Goal: Information Seeking & Learning: Learn about a topic

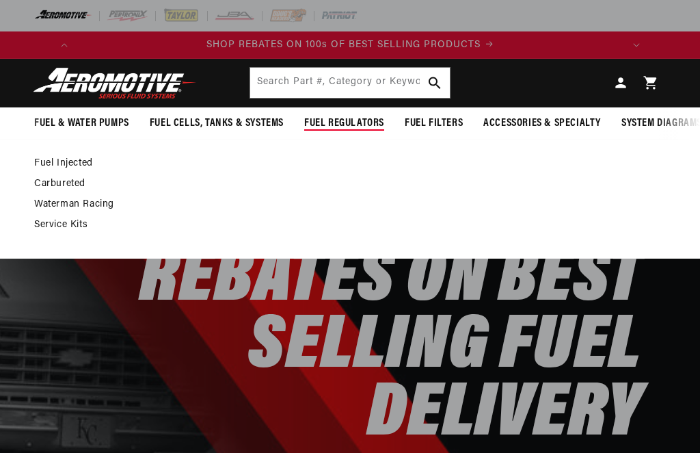
click at [71, 189] on link "Carbureted" at bounding box center [343, 184] width 618 height 12
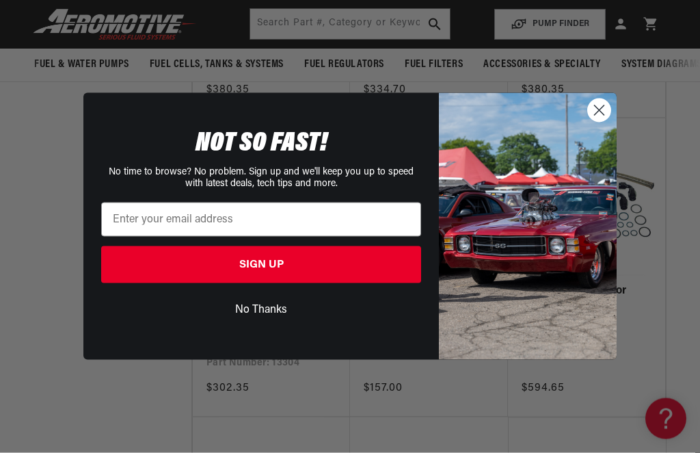
scroll to position [1699, 0]
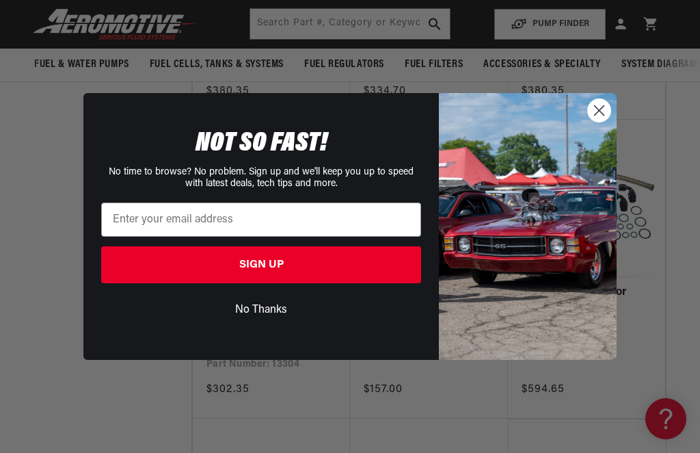
click at [606, 115] on circle "Close dialog" at bounding box center [599, 110] width 23 height 23
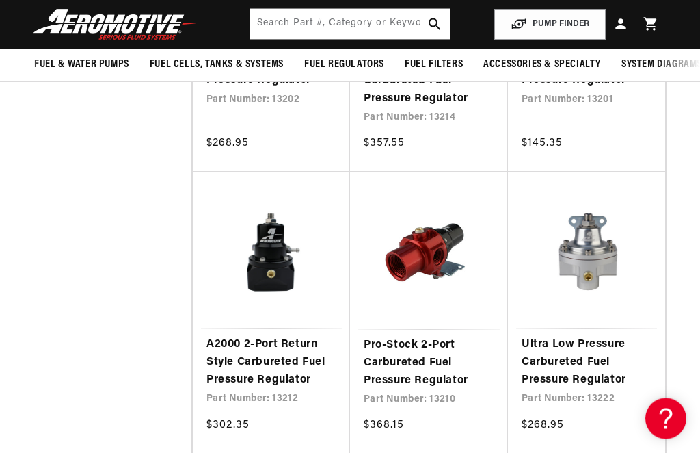
scroll to position [0, 0]
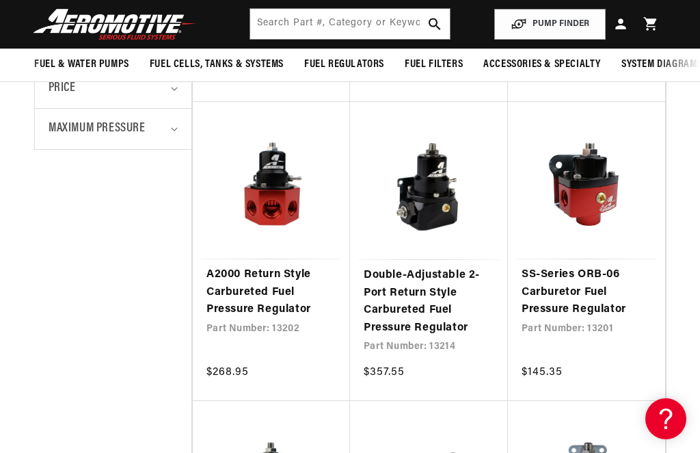
click at [269, 266] on link "A2000 Return Style Carbureted Fuel Pressure Regulator" at bounding box center [271, 292] width 130 height 53
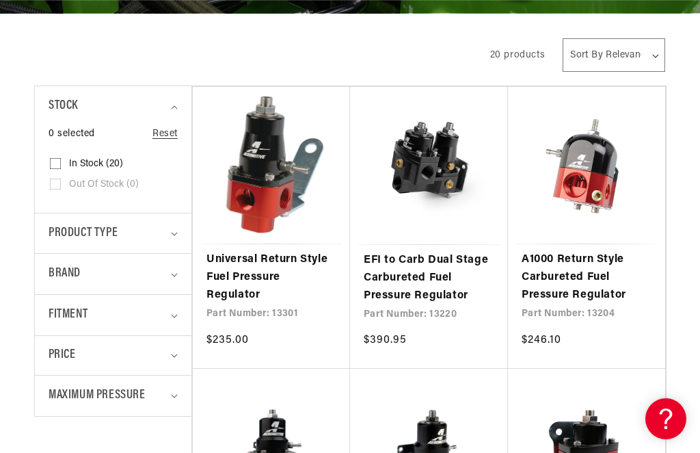
click at [115, 393] on span "Maximum Pressure" at bounding box center [97, 396] width 97 height 20
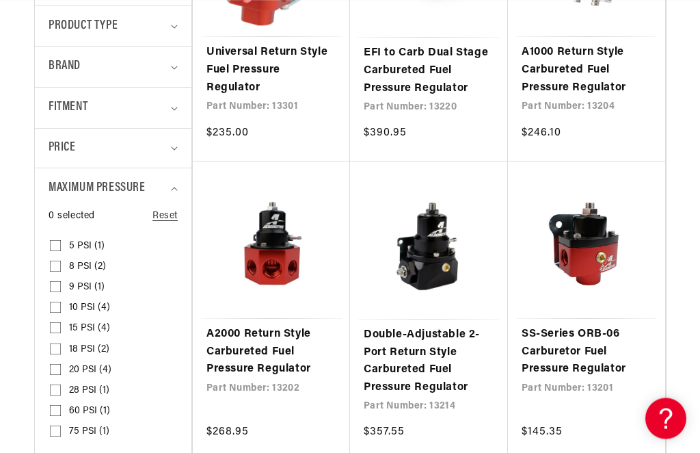
click at [56, 409] on input "60 PSI (1) 60 PSI (1 product)" at bounding box center [55, 413] width 11 height 11
checkbox input "true"
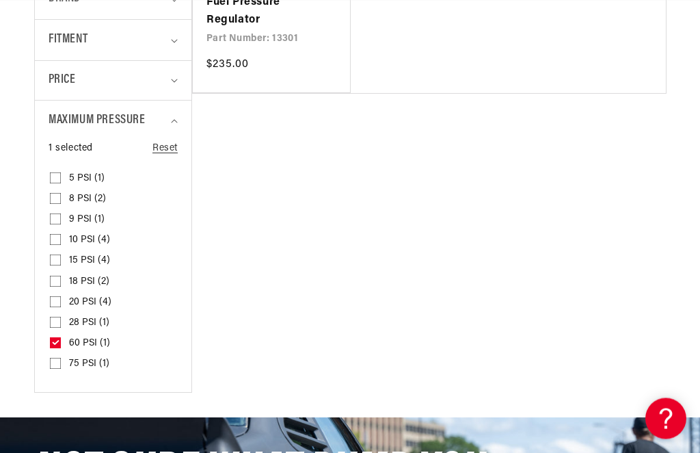
click at [51, 361] on input "75 PSI (1) 75 PSI (1 product)" at bounding box center [55, 366] width 11 height 11
checkbox input "true"
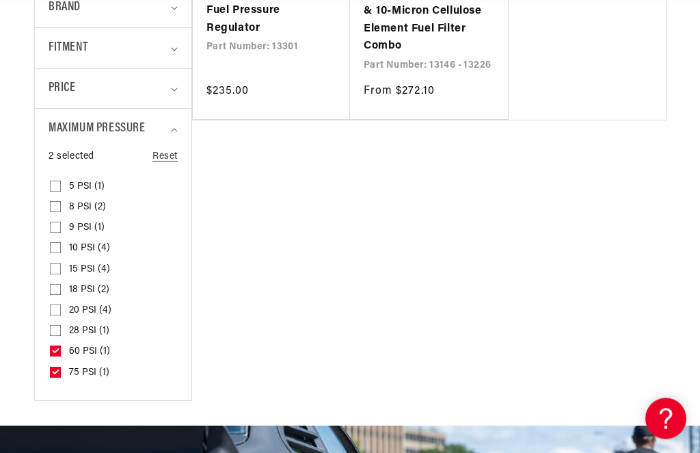
click at [57, 329] on input "28 PSI (1) 28 PSI (1 product)" at bounding box center [55, 333] width 11 height 11
checkbox input "true"
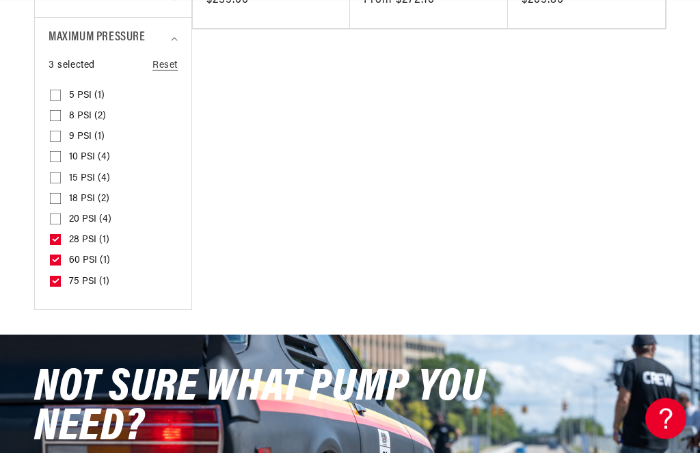
click at [53, 217] on input "20 PSI (4) 20 PSI (4 products)" at bounding box center [55, 222] width 11 height 11
checkbox input "true"
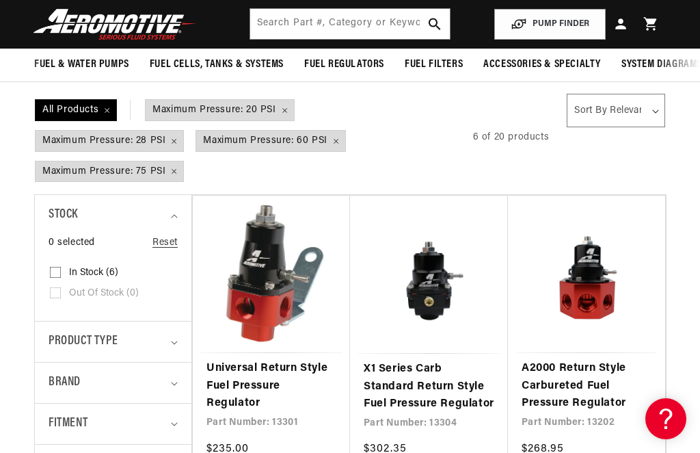
click at [164, 332] on div "Product type" at bounding box center [108, 342] width 118 height 20
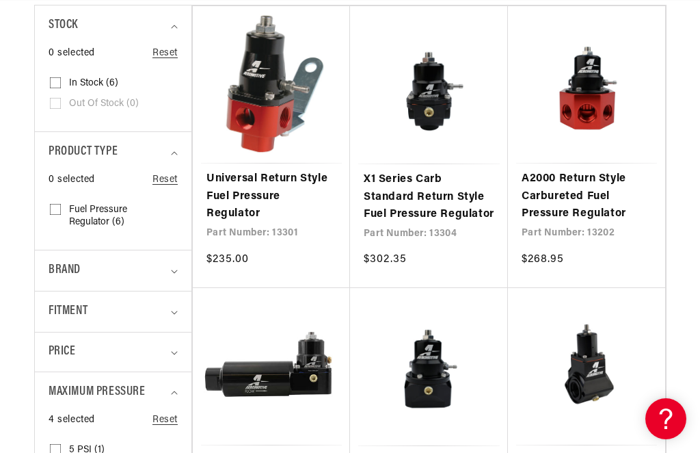
click at [163, 301] on div "Fitment" at bounding box center [108, 311] width 118 height 20
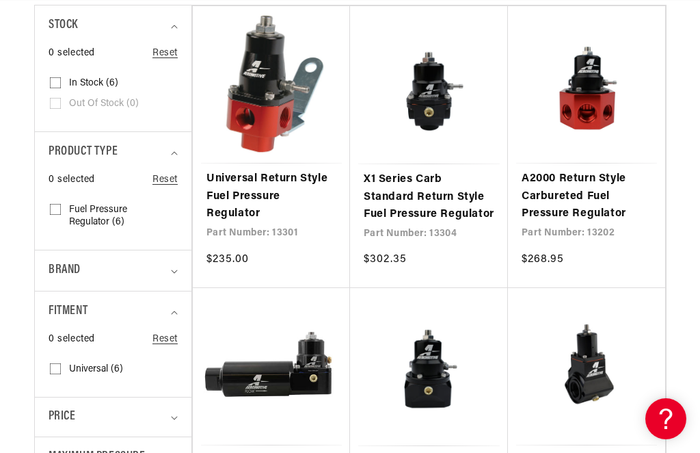
click at [111, 250] on summary "Brand" at bounding box center [113, 270] width 129 height 40
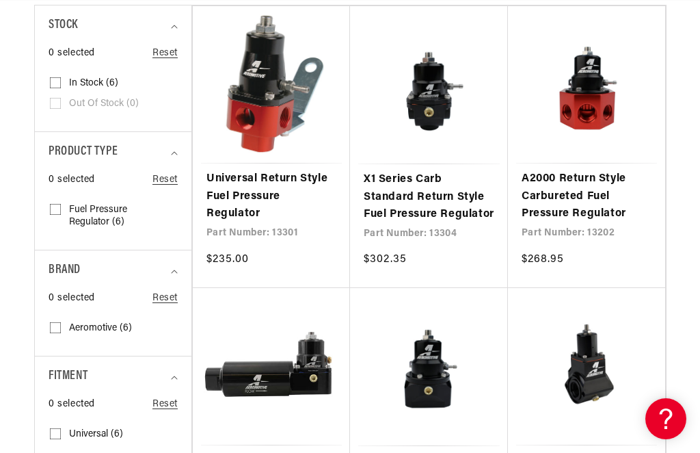
click at [107, 208] on span "Fuel Pressure Regulator (6)" at bounding box center [111, 216] width 85 height 25
click at [61, 208] on input "Fuel Pressure Regulator (6) Fuel Pressure Regulator (6 products)" at bounding box center [55, 211] width 11 height 11
checkbox input "true"
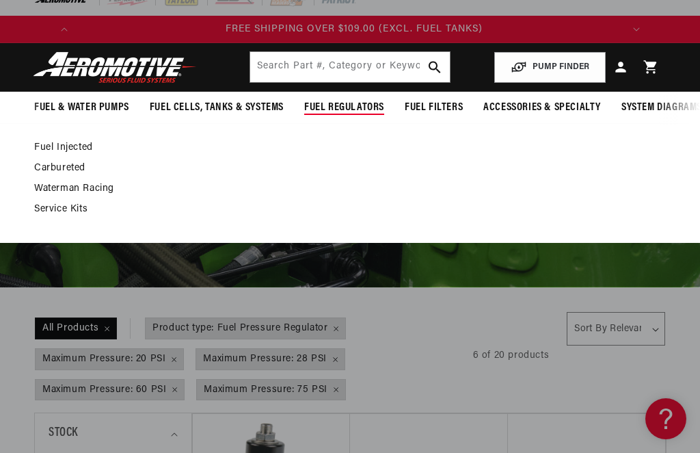
click at [64, 148] on link "Fuel Injected" at bounding box center [343, 148] width 618 height 12
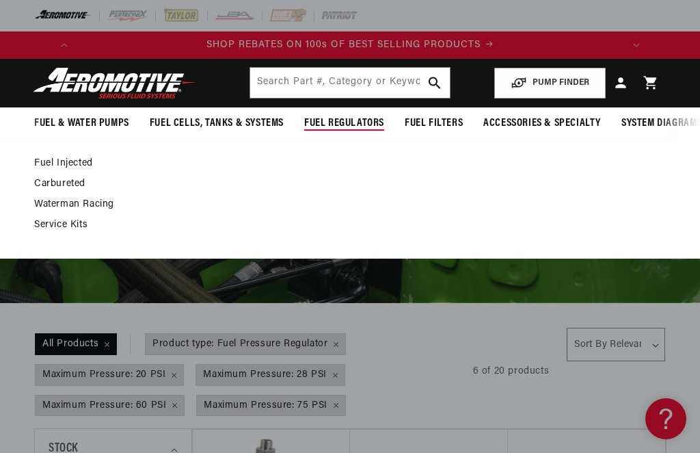
click at [66, 185] on link "Carbureted" at bounding box center [343, 184] width 618 height 12
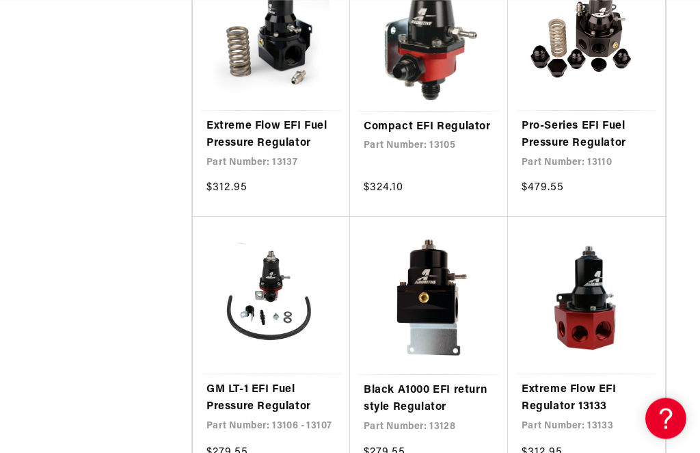
click at [599, 381] on link "Extreme Flow EFI Regulator 13133" at bounding box center [587, 398] width 130 height 35
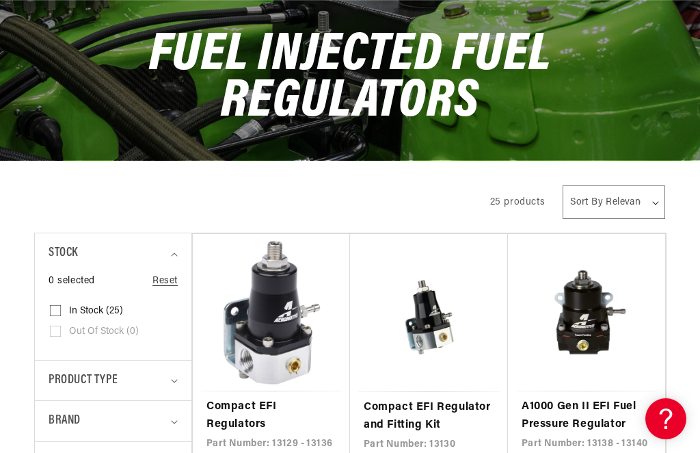
scroll to position [0, 541]
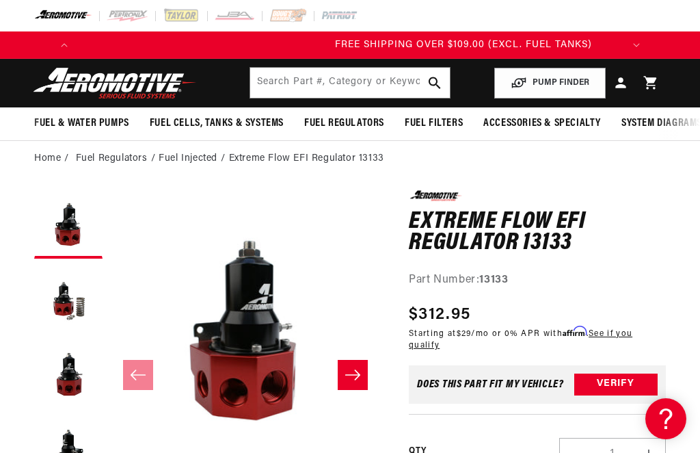
scroll to position [0, 541]
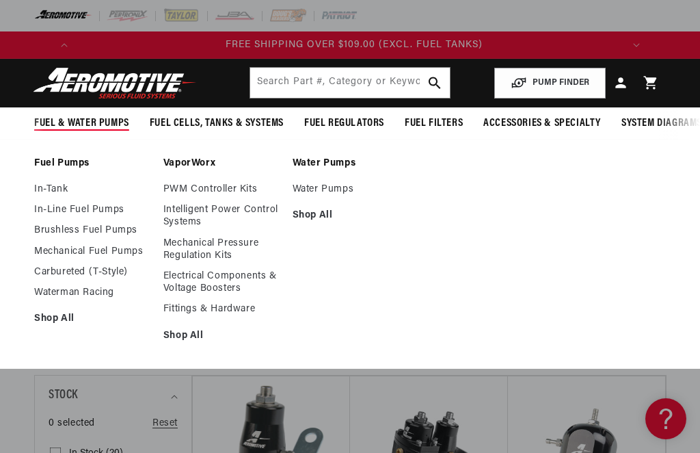
scroll to position [0, 541]
click at [83, 251] on link "Mechanical Fuel Pumps" at bounding box center [92, 251] width 116 height 12
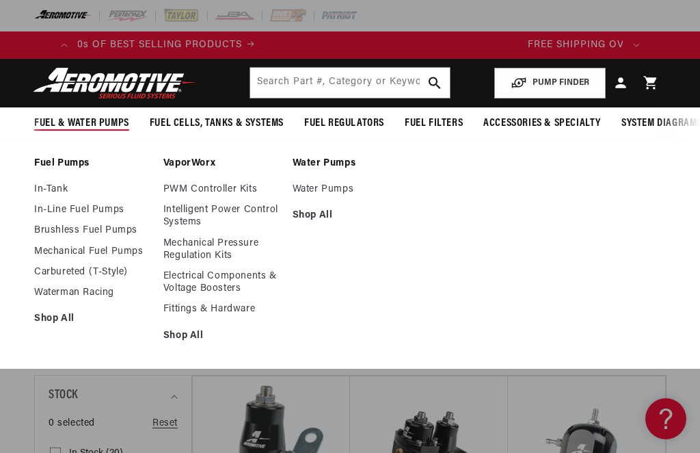
scroll to position [0, 0]
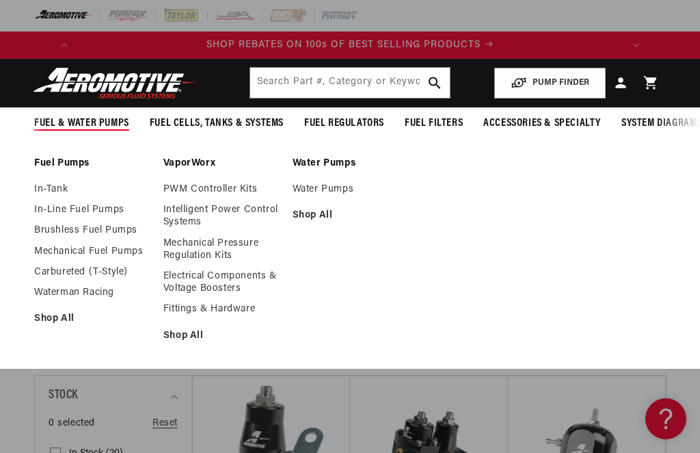
click at [206, 249] on link "Mechanical Pressure Regulation Kits" at bounding box center [221, 249] width 116 height 25
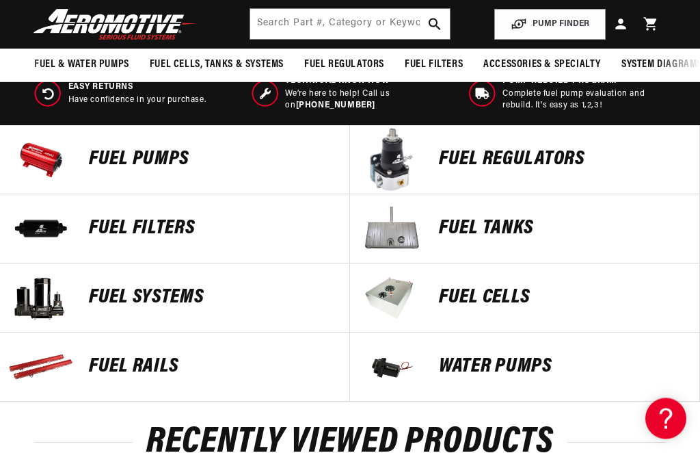
scroll to position [650, 0]
click at [489, 152] on p "FUEL REGULATORS" at bounding box center [562, 159] width 247 height 21
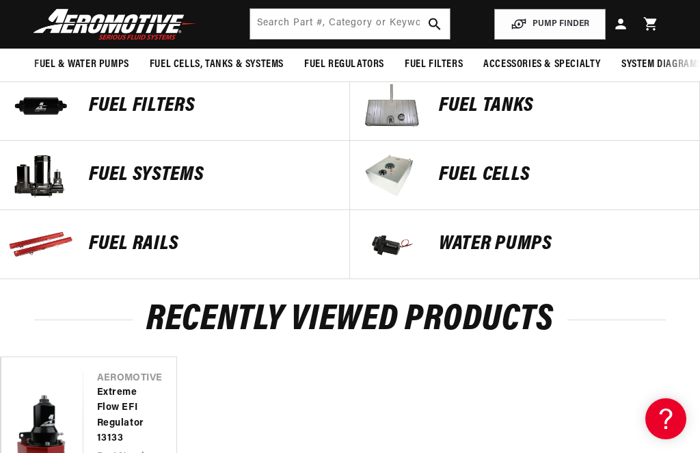
scroll to position [622, 0]
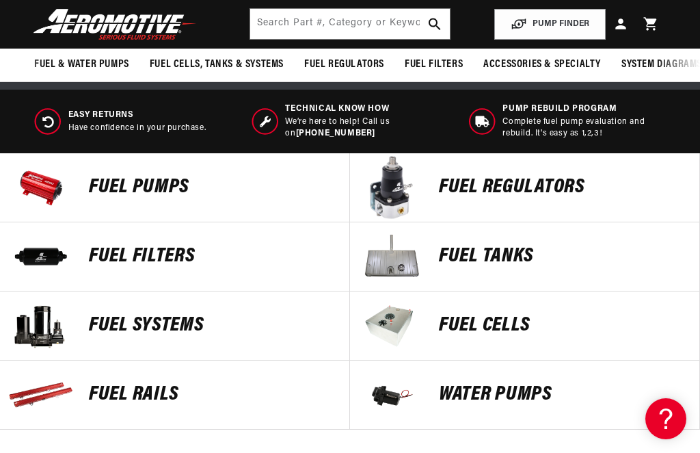
click at [146, 183] on p "Fuel Pumps" at bounding box center [212, 187] width 247 height 21
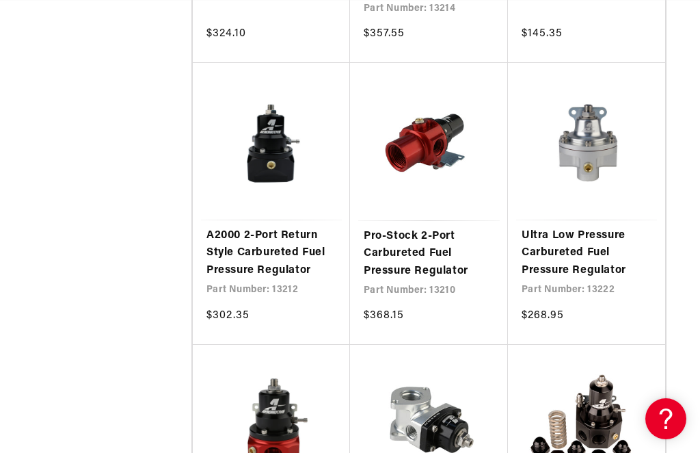
scroll to position [2006, 0]
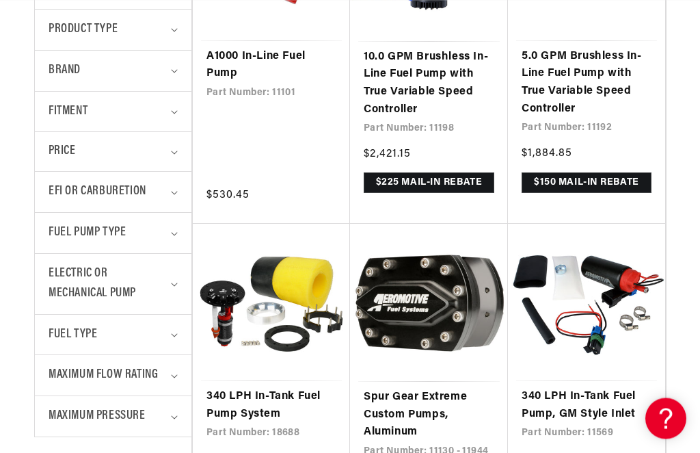
scroll to position [468, 0]
click at [116, 284] on span "Electric or Mechanical Pump" at bounding box center [108, 284] width 118 height 40
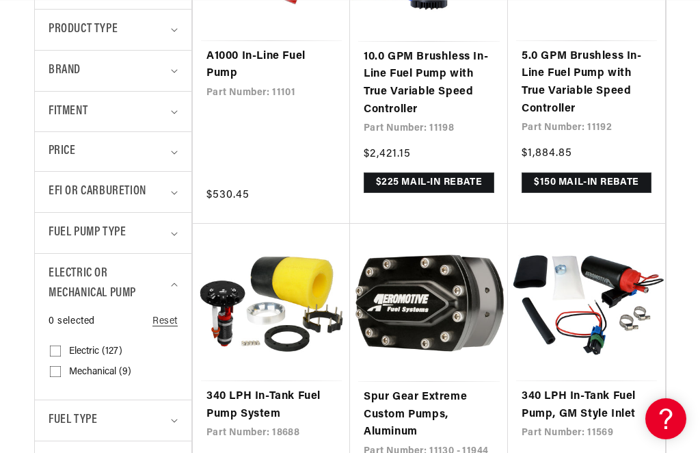
scroll to position [0, 0]
click at [56, 374] on input "Mechanical (9) Mechanical (9 products)" at bounding box center [55, 373] width 11 height 11
checkbox input "true"
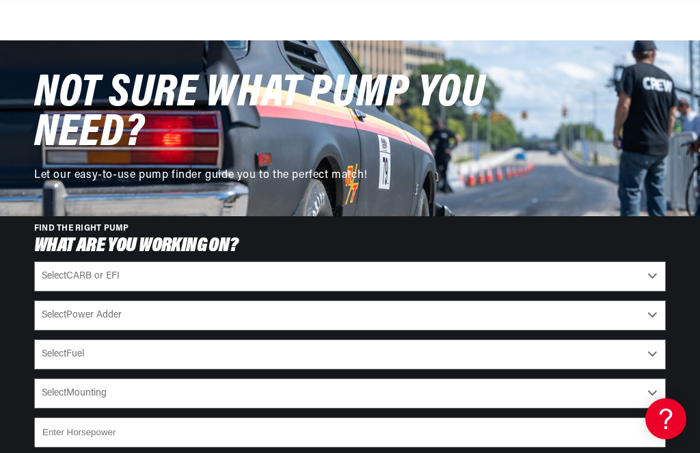
click at [173, 261] on select "Select CARB or EFI Carbureted Fuel Injected" at bounding box center [350, 276] width 632 height 30
select select "Carbureted"
click at [152, 300] on select "Select Power Adder No - Naturally Aspirated Yes - Forced Induction" at bounding box center [350, 315] width 632 height 30
select select "Yes-Forced-Induction"
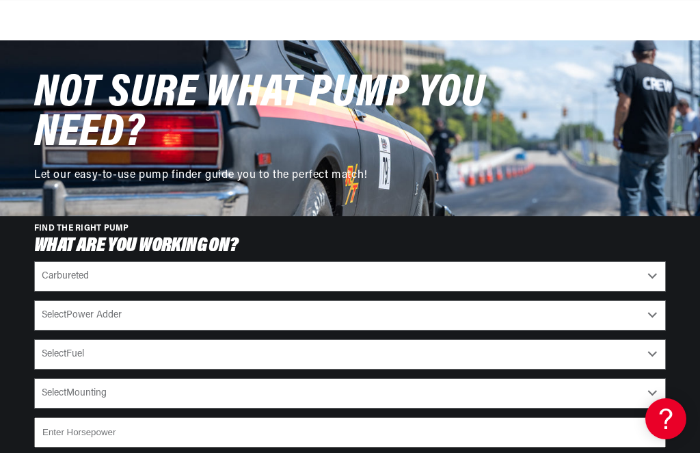
select select "Yes-Forced-Induction"
click at [174, 339] on select "Select Fuel E85 Gas" at bounding box center [350, 354] width 632 height 30
click at [202, 378] on select "Select Mounting External In-Tank" at bounding box center [350, 393] width 632 height 30
select select "External"
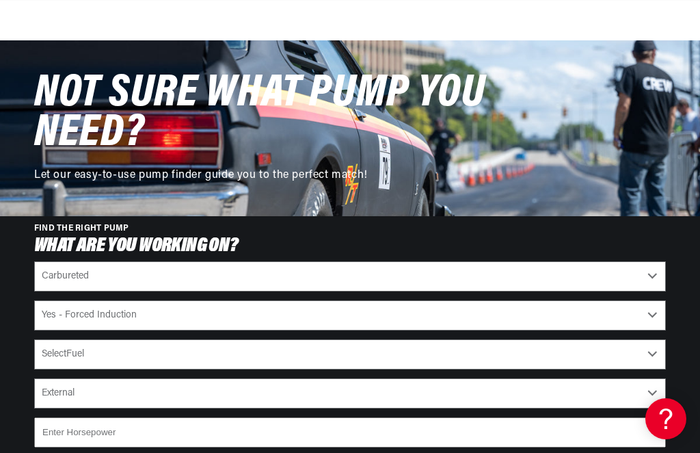
click at [133, 417] on input "number" at bounding box center [350, 432] width 632 height 30
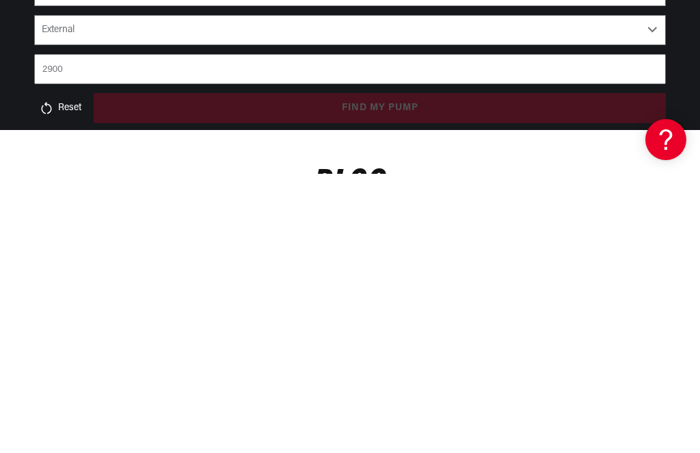
scroll to position [0, 541]
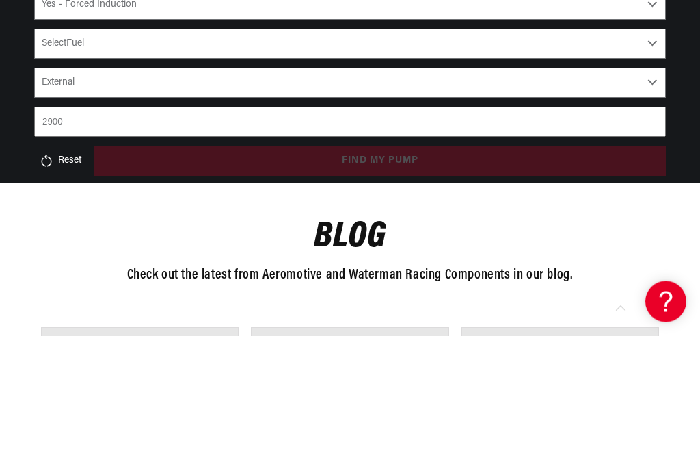
type input "2900"
click at [391, 263] on div "Reset find my pump" at bounding box center [350, 278] width 632 height 30
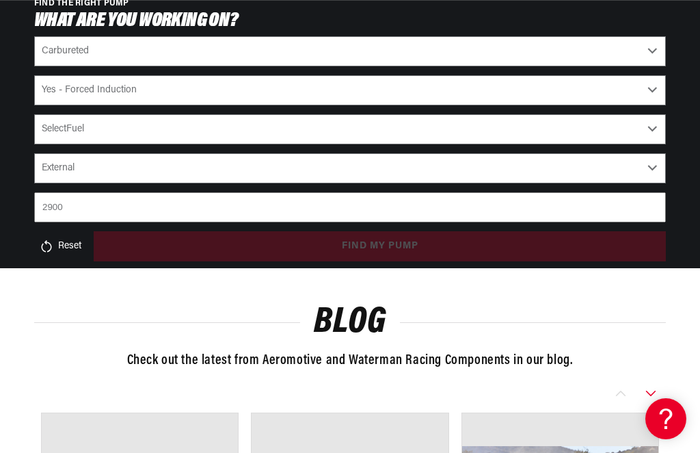
scroll to position [0, 136]
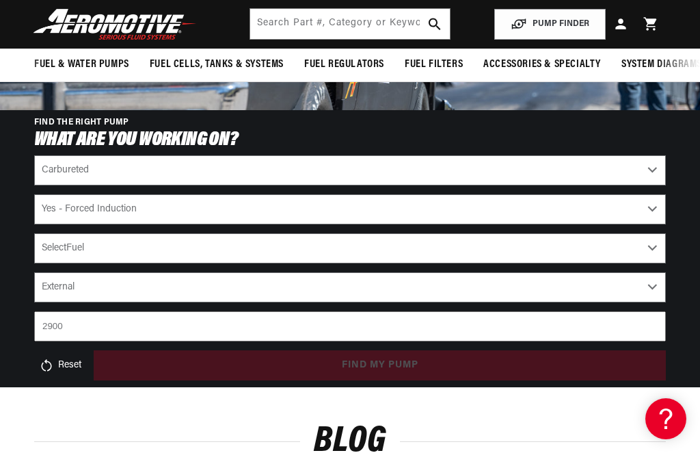
click at [344, 233] on select "Select Fuel E85 Gas" at bounding box center [350, 248] width 632 height 30
select select "E85"
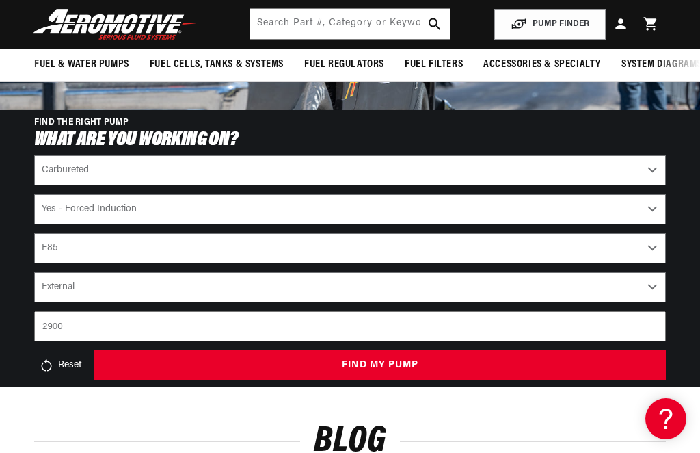
scroll to position [0, 541]
click at [499, 350] on button "find my pump" at bounding box center [380, 365] width 572 height 31
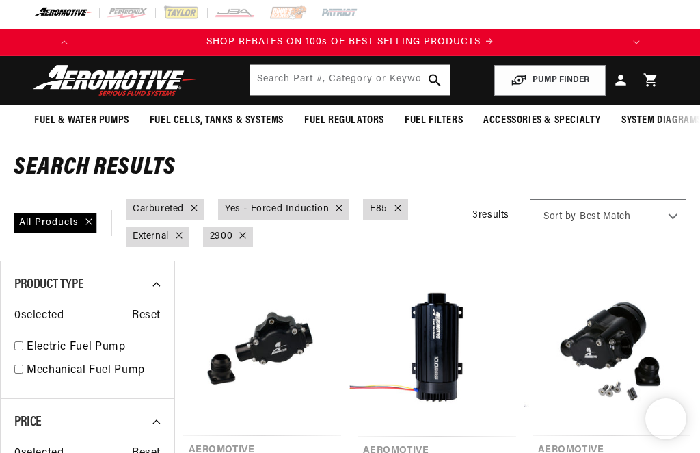
scroll to position [44, 0]
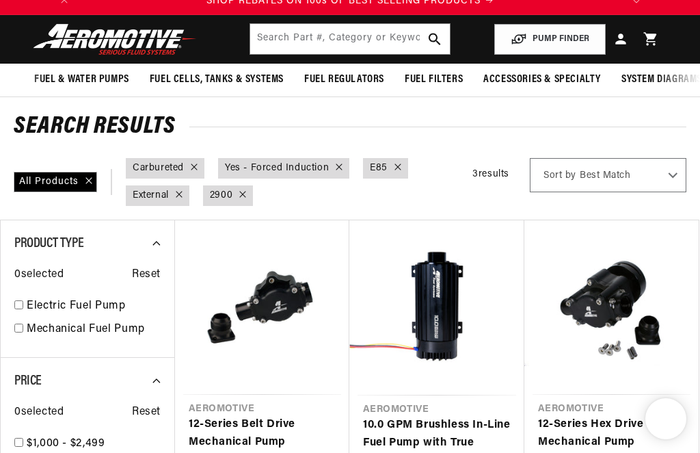
select select "Carbureted"
select select "Yes-Forced-Induction"
select select "E85"
select select "External"
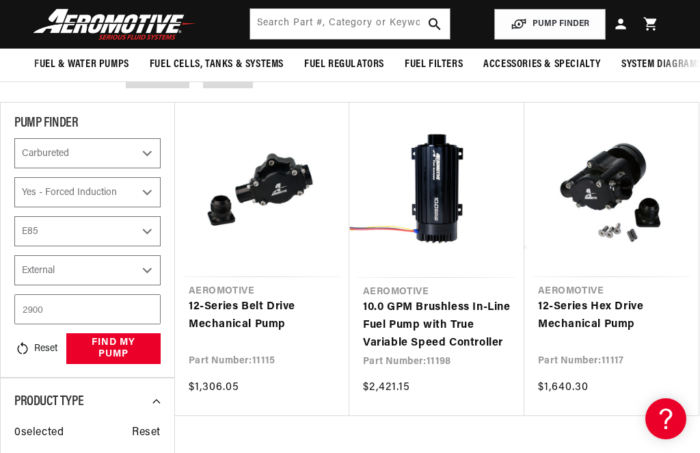
scroll to position [159, 0]
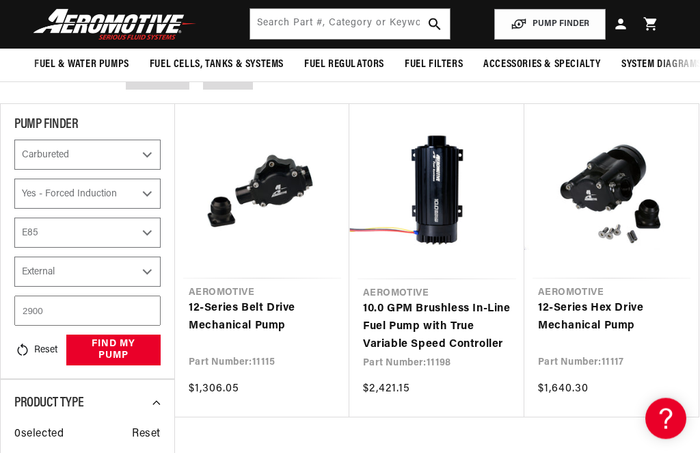
click at [597, 312] on link "12-Series Hex Drive Mechanical Pump" at bounding box center [611, 317] width 147 height 35
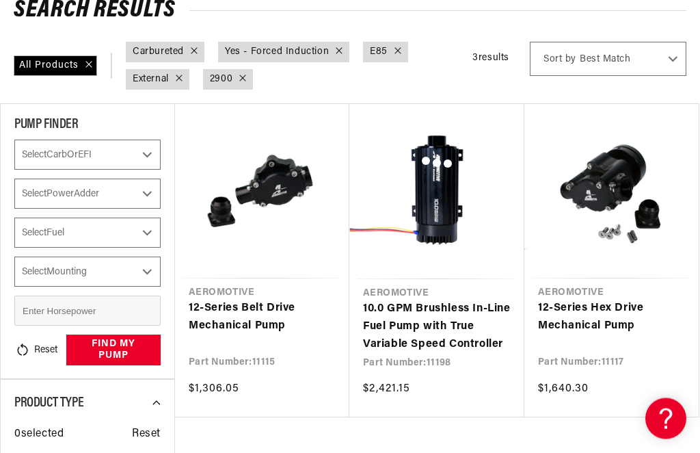
select select "CarbOrEFI"
select select "PowerAdder"
select select "Fuel"
select select "Mounting"
select select "Carbureted"
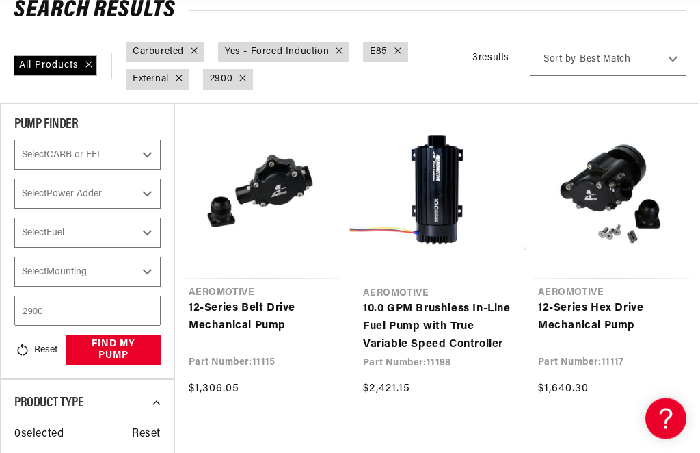
select select "Yes-Forced-Induction"
select select "E85"
select select "External"
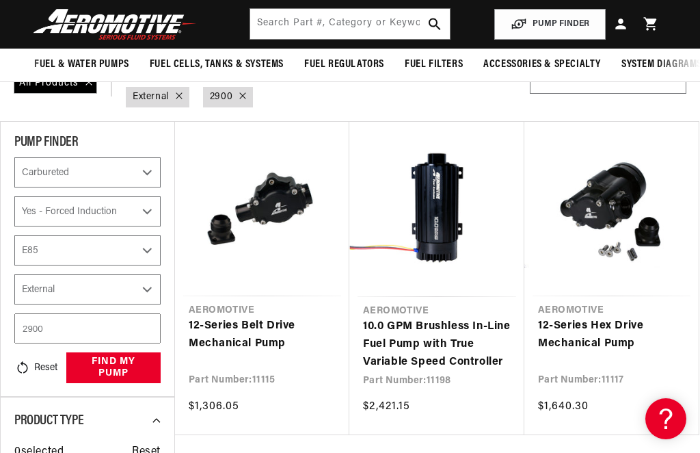
scroll to position [0, 541]
click at [271, 317] on link "12-Series Belt Drive Mechanical Pump" at bounding box center [262, 334] width 147 height 35
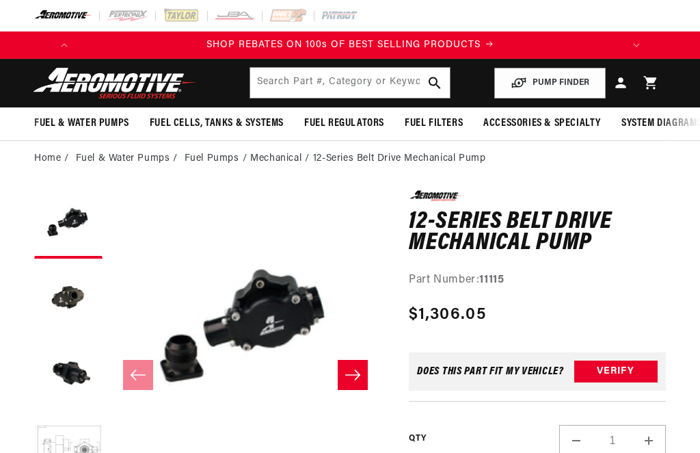
click at [68, 296] on button "Load image 2 in gallery view" at bounding box center [68, 299] width 68 height 68
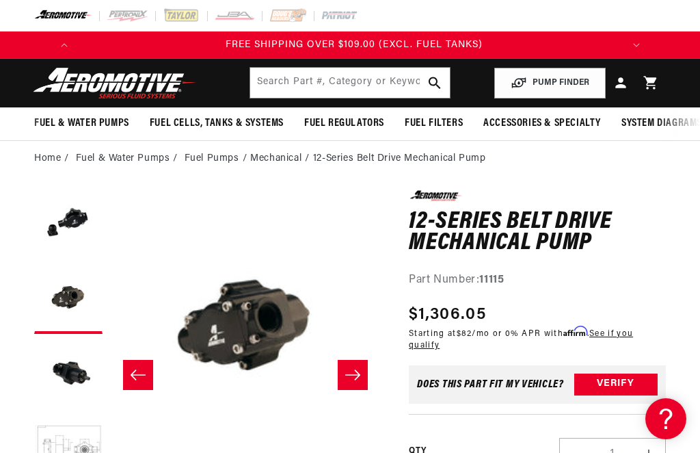
click at [59, 366] on button "Load image 3 in gallery view" at bounding box center [68, 374] width 68 height 68
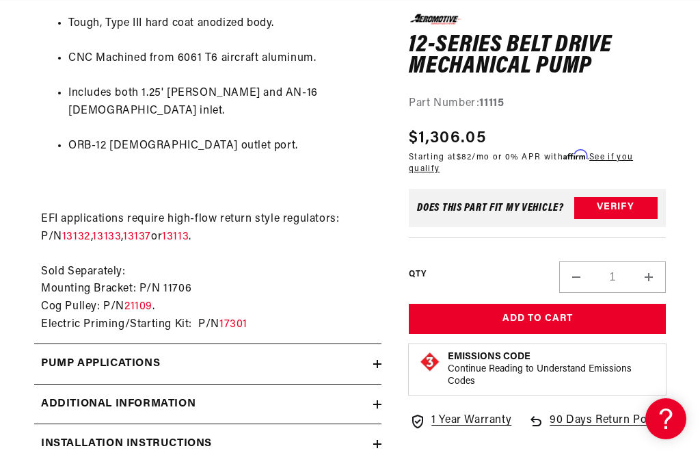
click at [47, 435] on h2 "Installation Instructions" at bounding box center [126, 444] width 171 height 18
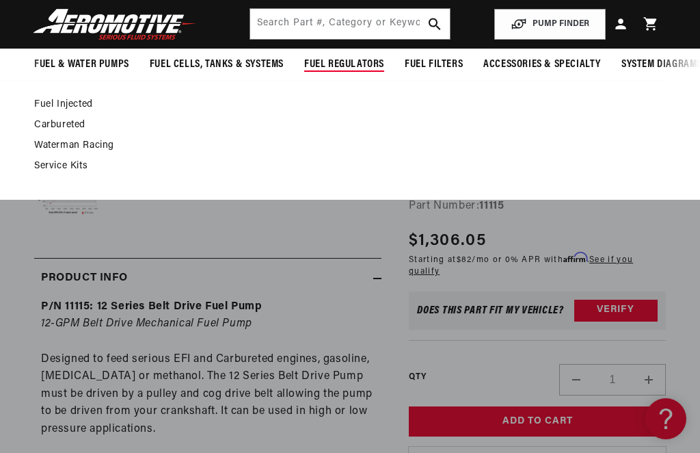
scroll to position [0, 541]
click at [61, 126] on link "Carbureted" at bounding box center [343, 125] width 618 height 12
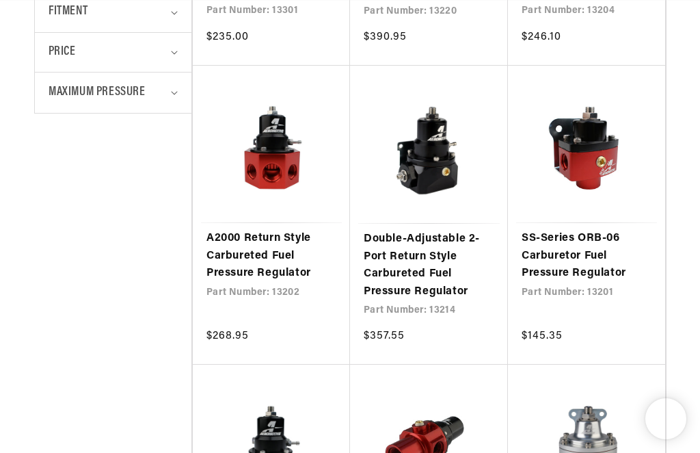
scroll to position [576, 0]
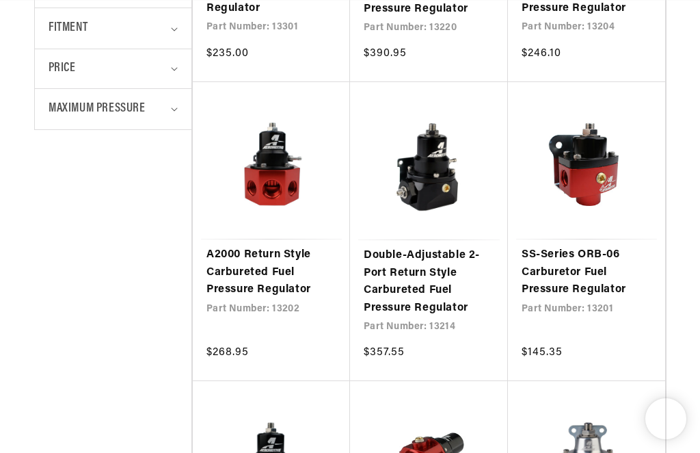
click at [269, 246] on link "A2000 Return Style Carbureted Fuel Pressure Regulator" at bounding box center [271, 272] width 130 height 53
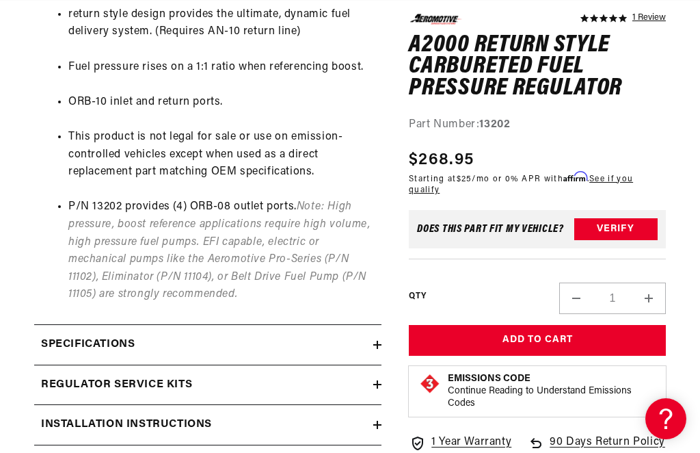
scroll to position [0, 541]
click at [75, 336] on h2 "Specifications" at bounding box center [88, 345] width 94 height 18
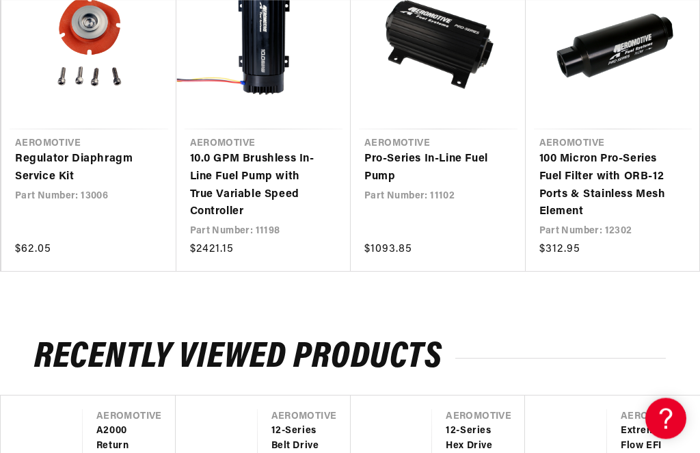
scroll to position [0, 0]
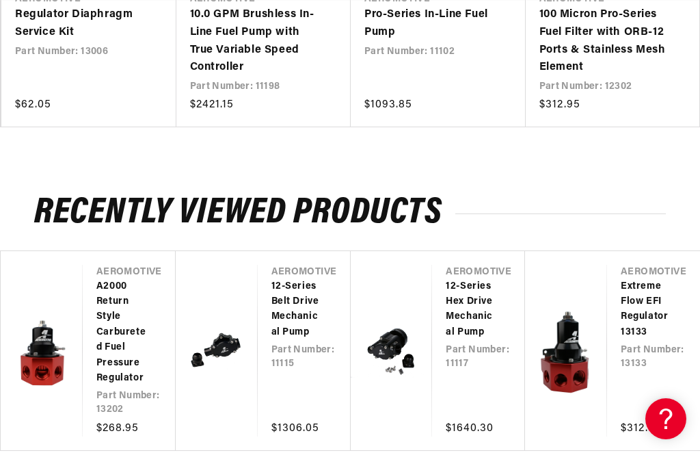
click at [645, 294] on link "Extreme Flow EFI Regulator 13133" at bounding box center [647, 310] width 52 height 62
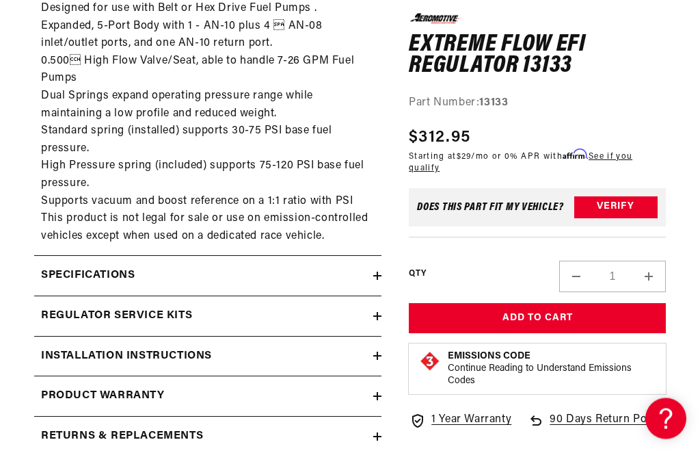
scroll to position [662, 0]
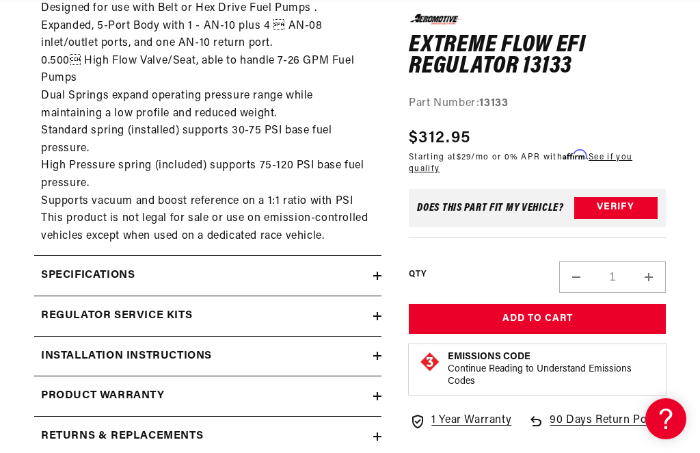
click at [61, 288] on summary "Specifications" at bounding box center [207, 276] width 347 height 40
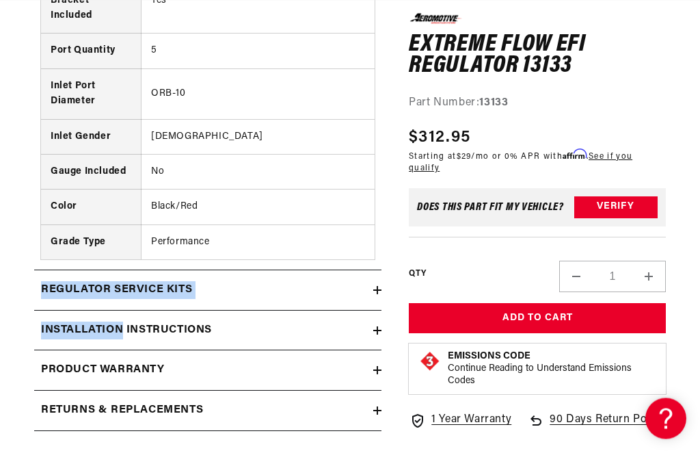
scroll to position [1160, 0]
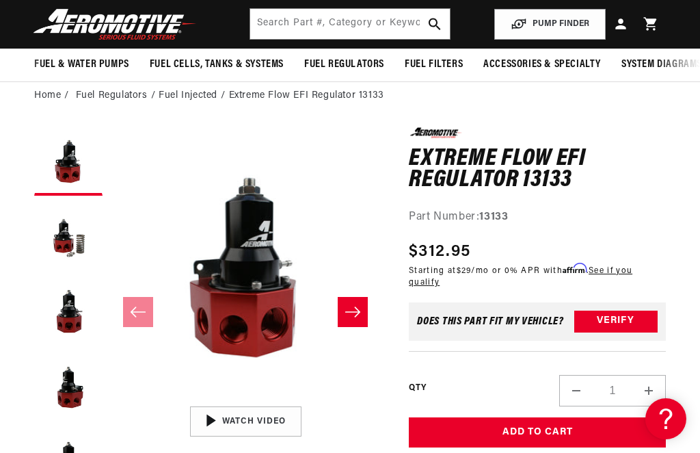
scroll to position [0, 541]
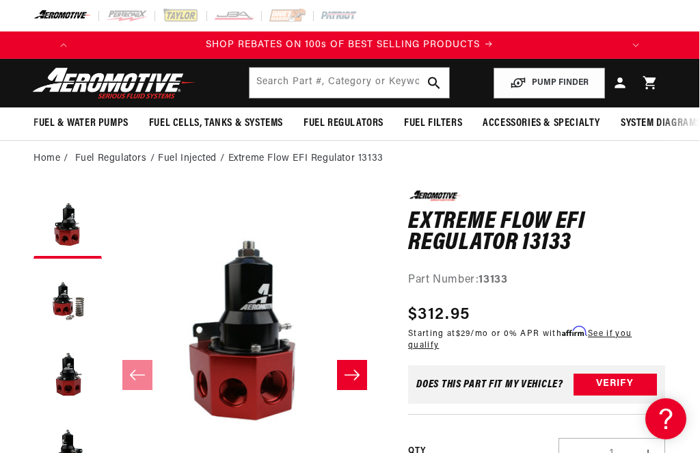
scroll to position [0, 0]
